Goal: Download file/media

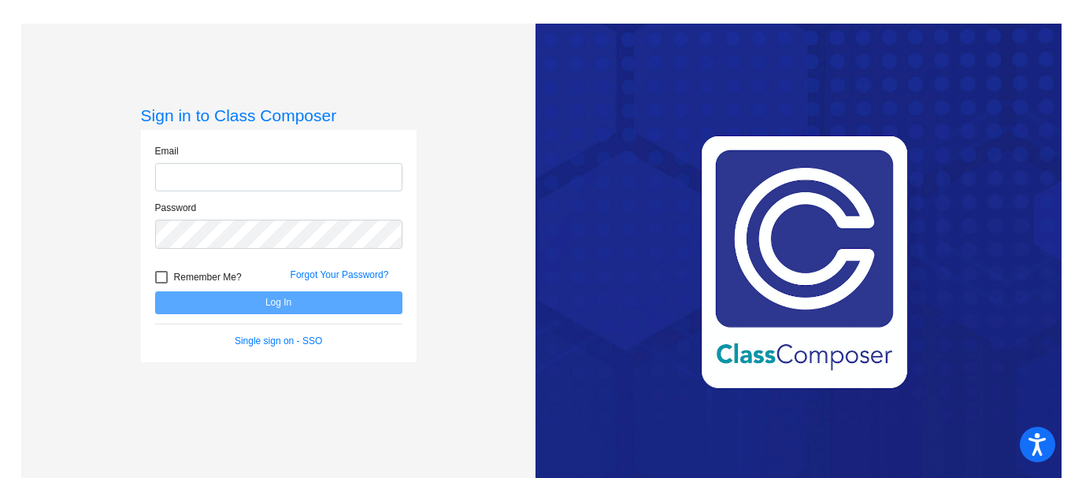
type input "[EMAIL_ADDRESS][PERSON_NAME][DOMAIN_NAME]"
click at [180, 271] on span "Remember Me?" at bounding box center [208, 277] width 68 height 19
click at [161, 283] on input "Remember Me?" at bounding box center [161, 283] width 1 height 1
checkbox input "true"
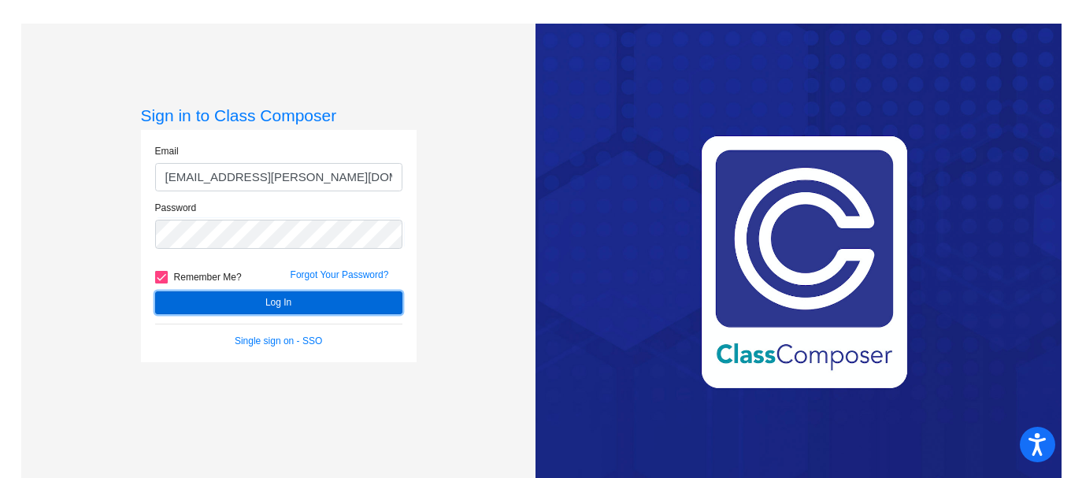
click at [232, 303] on button "Log In" at bounding box center [278, 302] width 247 height 23
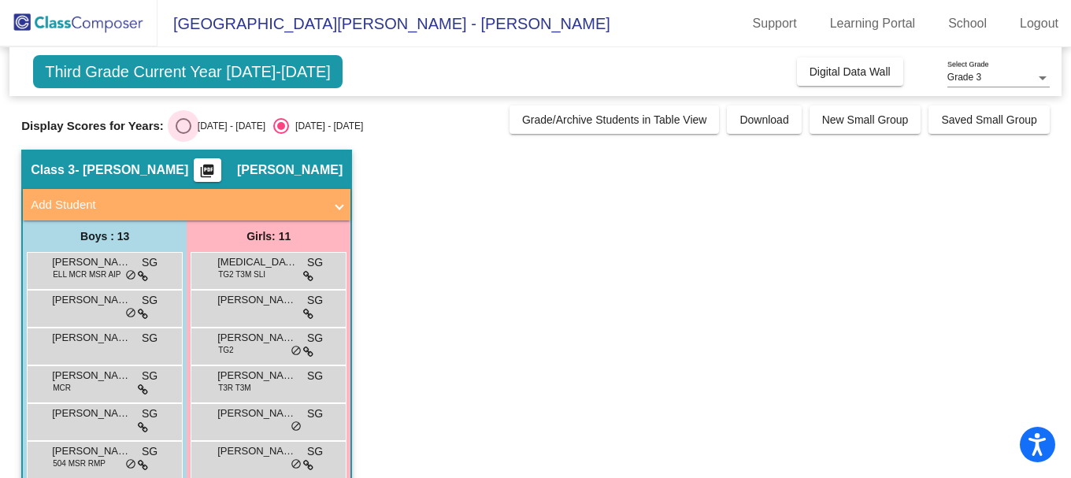
click at [198, 126] on div "[DATE] - [DATE]" at bounding box center [228, 126] width 74 height 14
click at [183, 134] on input "[DATE] - [DATE]" at bounding box center [183, 134] width 1 height 1
radio input "true"
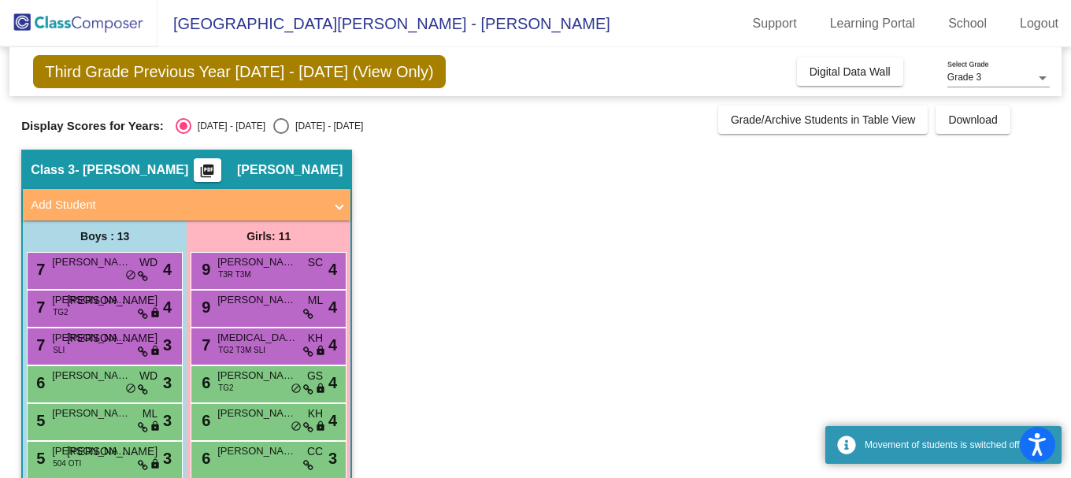
click at [217, 172] on mat-icon "picture_as_pdf" at bounding box center [207, 174] width 19 height 22
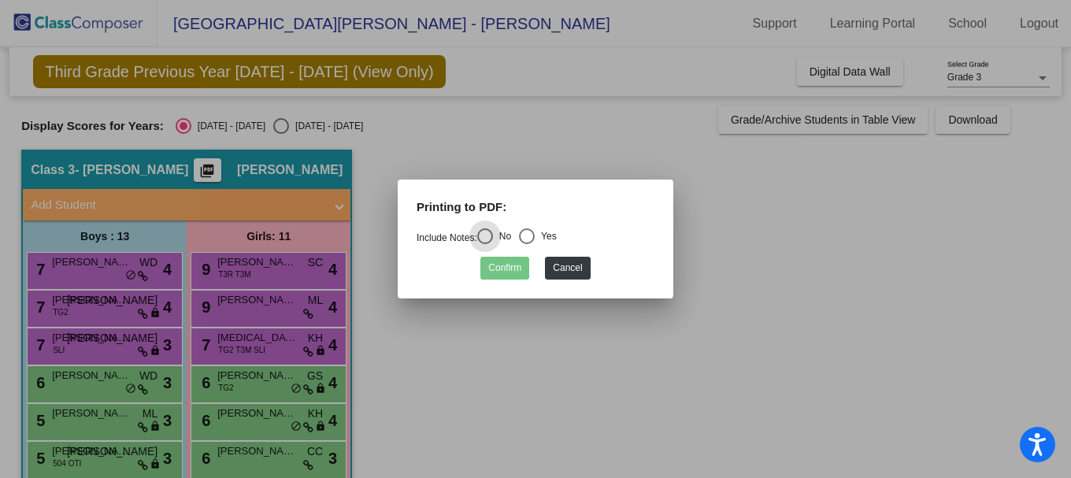
click at [531, 235] on div "Select an option" at bounding box center [527, 236] width 16 height 16
click at [527, 244] on input "Yes" at bounding box center [526, 244] width 1 height 1
radio input "true"
click at [499, 270] on button "Confirm" at bounding box center [504, 268] width 49 height 23
